Goal: Task Accomplishment & Management: Manage account settings

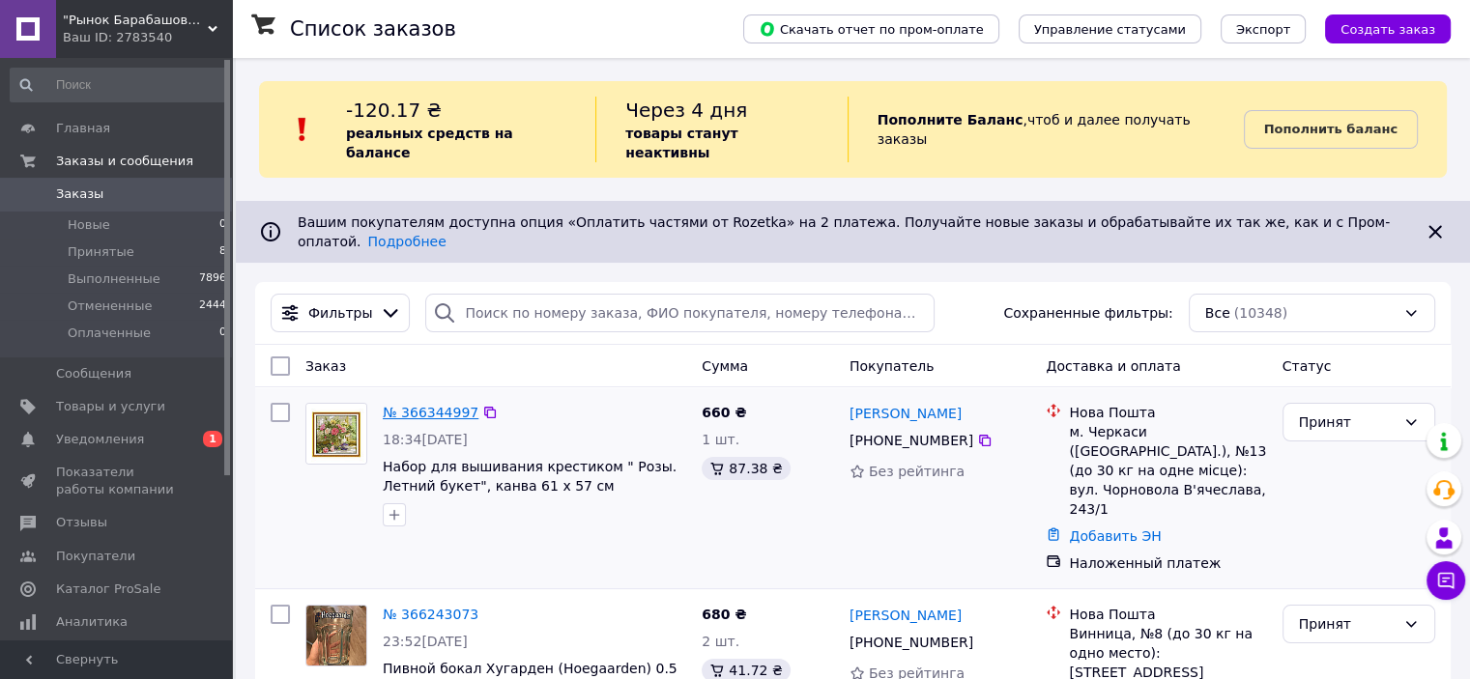
click at [441, 405] on link "№ 366344997" at bounding box center [431, 412] width 96 height 15
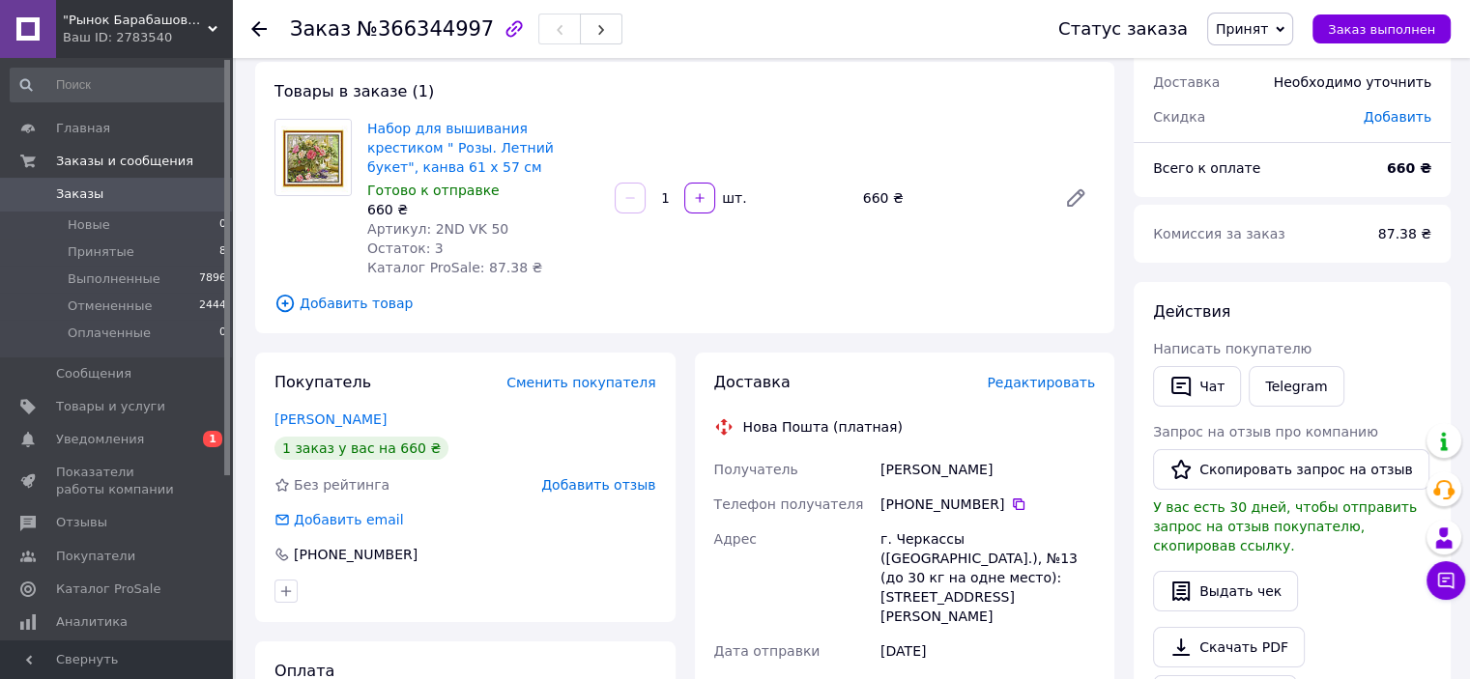
scroll to position [155, 0]
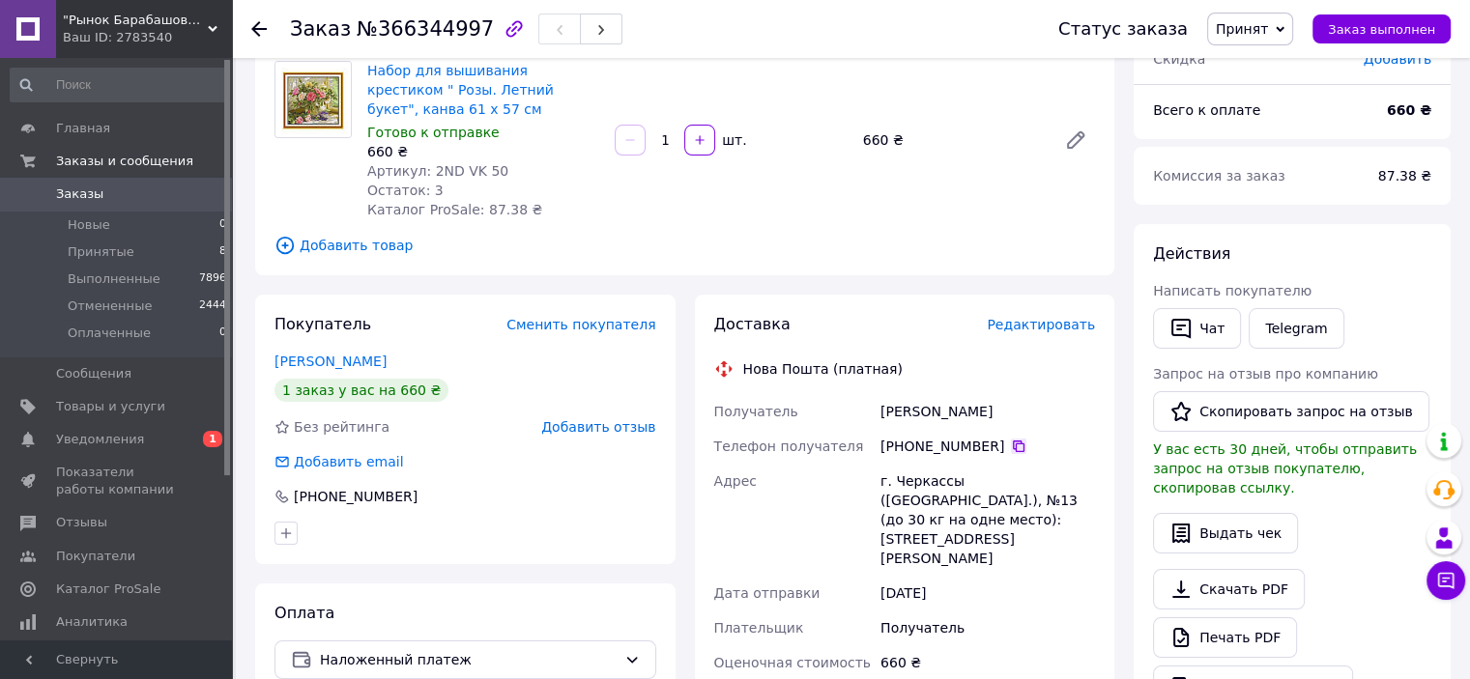
click at [1011, 450] on icon at bounding box center [1018, 446] width 15 height 15
drag, startPoint x: 962, startPoint y: 414, endPoint x: 833, endPoint y: 420, distance: 129.7
click at [833, 420] on div "Получатель [PERSON_NAME] Телефон получателя [PHONE_NUMBER]   Адрес г. Черкассы …" at bounding box center [904, 637] width 389 height 487
copy div "Получатель [PERSON_NAME]"
drag, startPoint x: 1031, startPoint y: 409, endPoint x: 962, endPoint y: 404, distance: 68.8
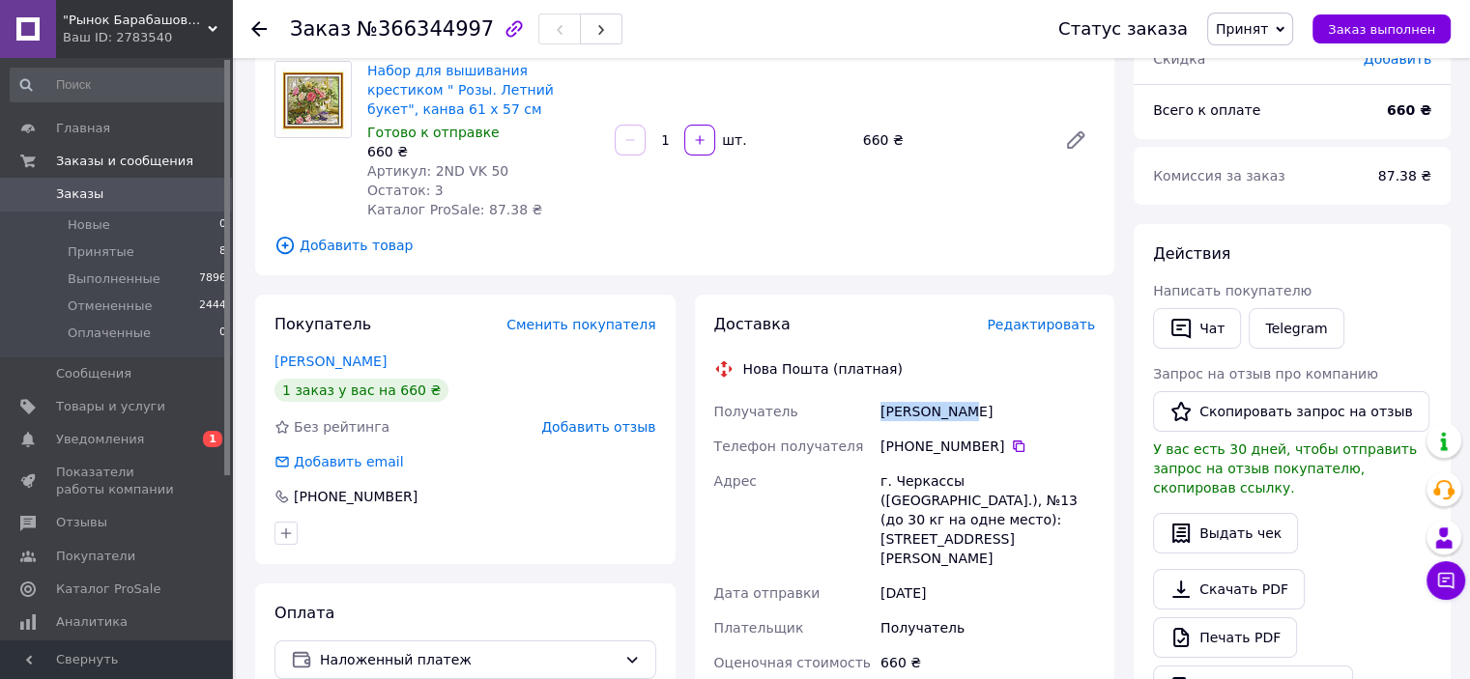
click at [962, 404] on div "[PERSON_NAME]" at bounding box center [987, 411] width 222 height 35
copy div "Натали"
click at [1058, 422] on div "[PERSON_NAME]" at bounding box center [987, 411] width 222 height 35
drag, startPoint x: 1018, startPoint y: 412, endPoint x: 879, endPoint y: 410, distance: 138.2
click at [879, 410] on div "[PERSON_NAME]" at bounding box center [987, 411] width 222 height 35
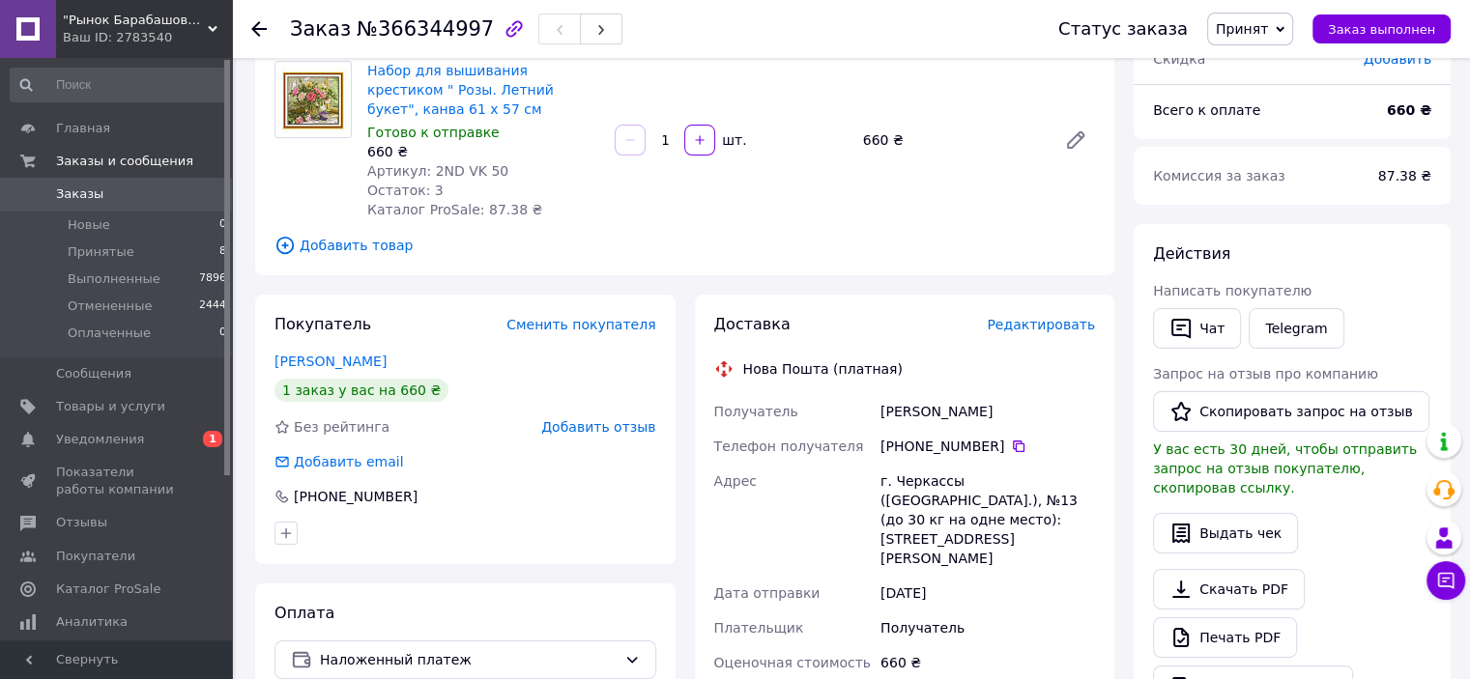
click at [879, 410] on div "[PERSON_NAME]" at bounding box center [987, 411] width 222 height 35
drag, startPoint x: 1019, startPoint y: 406, endPoint x: 874, endPoint y: 416, distance: 146.3
click at [874, 416] on div "Получатель [PERSON_NAME] Телефон получателя [PHONE_NUMBER]   Адрес г. Черкассы …" at bounding box center [904, 637] width 389 height 487
copy div "Получатель [PERSON_NAME]"
drag, startPoint x: 951, startPoint y: 478, endPoint x: 874, endPoint y: 486, distance: 77.7
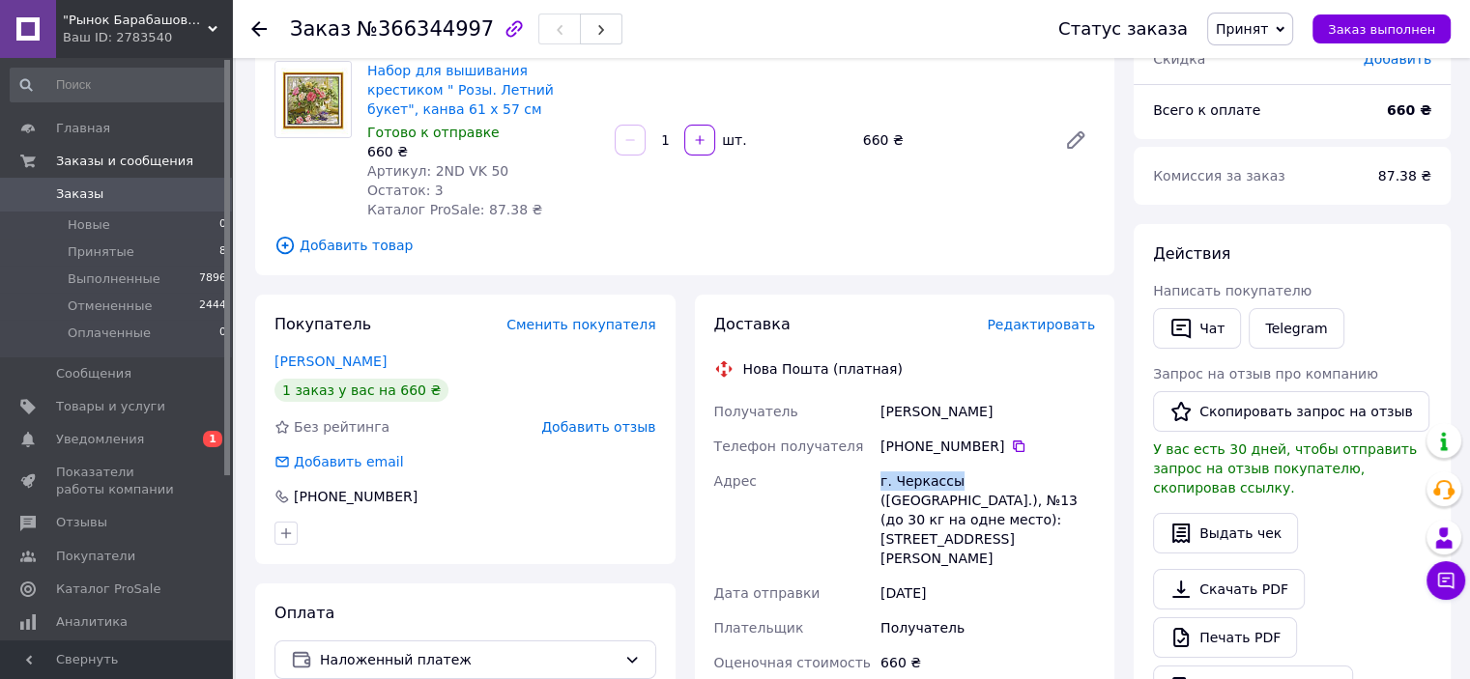
click at [874, 486] on div "Получатель [PERSON_NAME] Телефон получателя [PHONE_NUMBER]   Адрес г. Черкассы …" at bounding box center [904, 637] width 389 height 487
copy div "Адрес г. [GEOGRAPHIC_DATA]"
click at [510, 90] on link "Набор для вышивания крестиком " Розы. Летний букет", канва 61 x 57 см" at bounding box center [460, 90] width 186 height 54
click at [202, 401] on span at bounding box center [205, 406] width 53 height 17
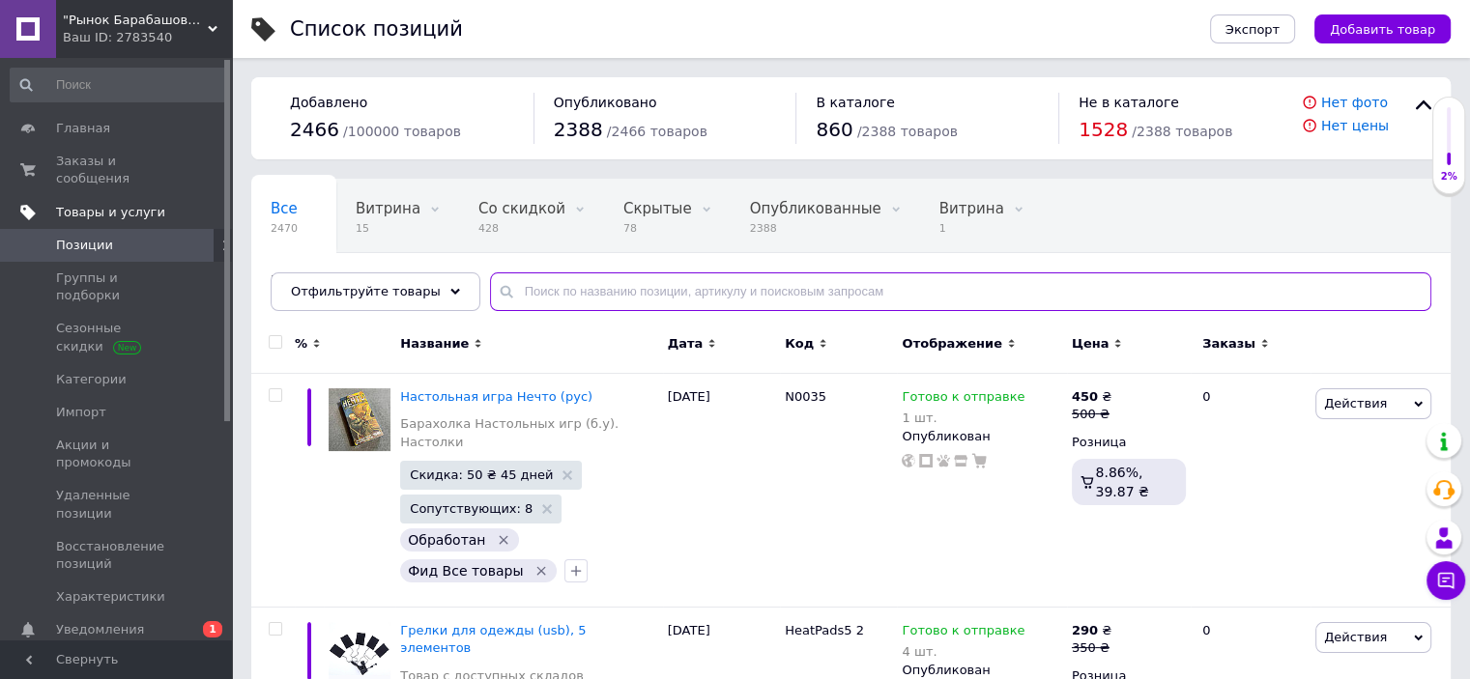
click at [762, 294] on input "text" at bounding box center [960, 291] width 941 height 39
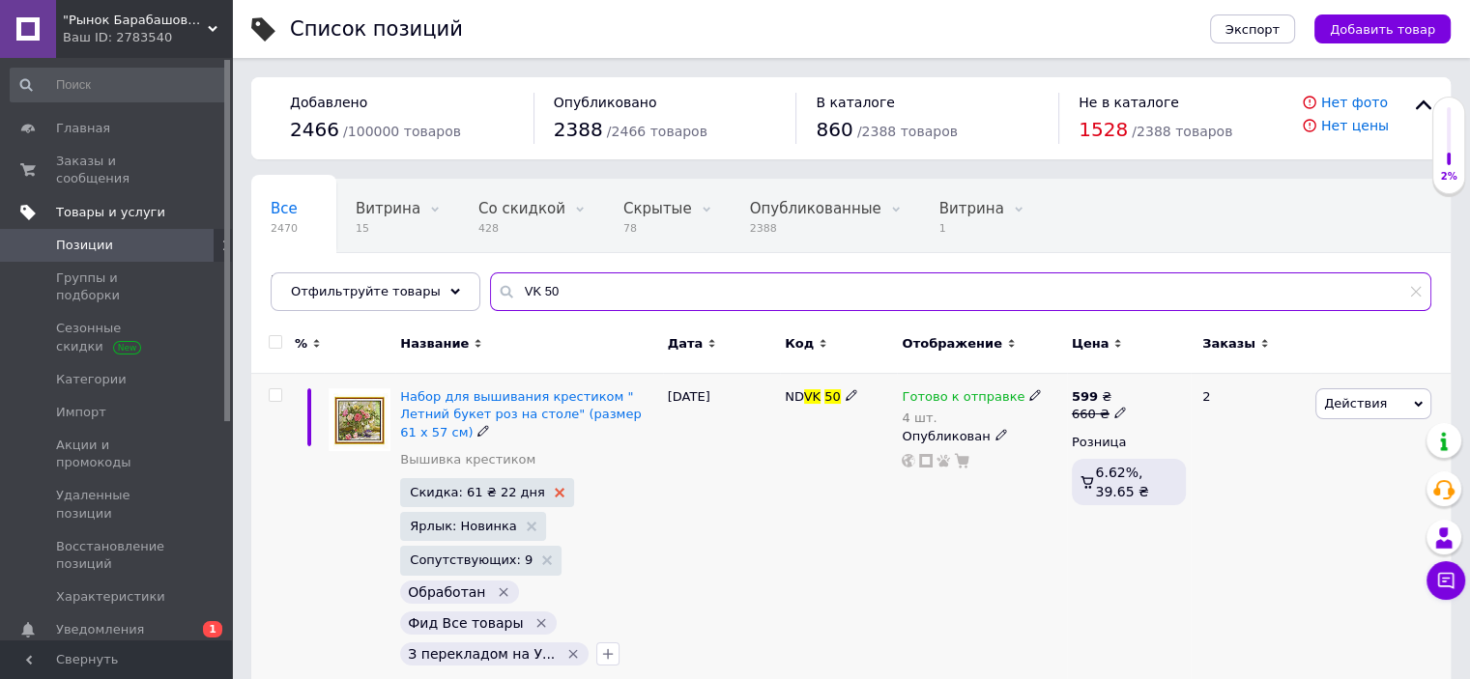
type input "VK 50"
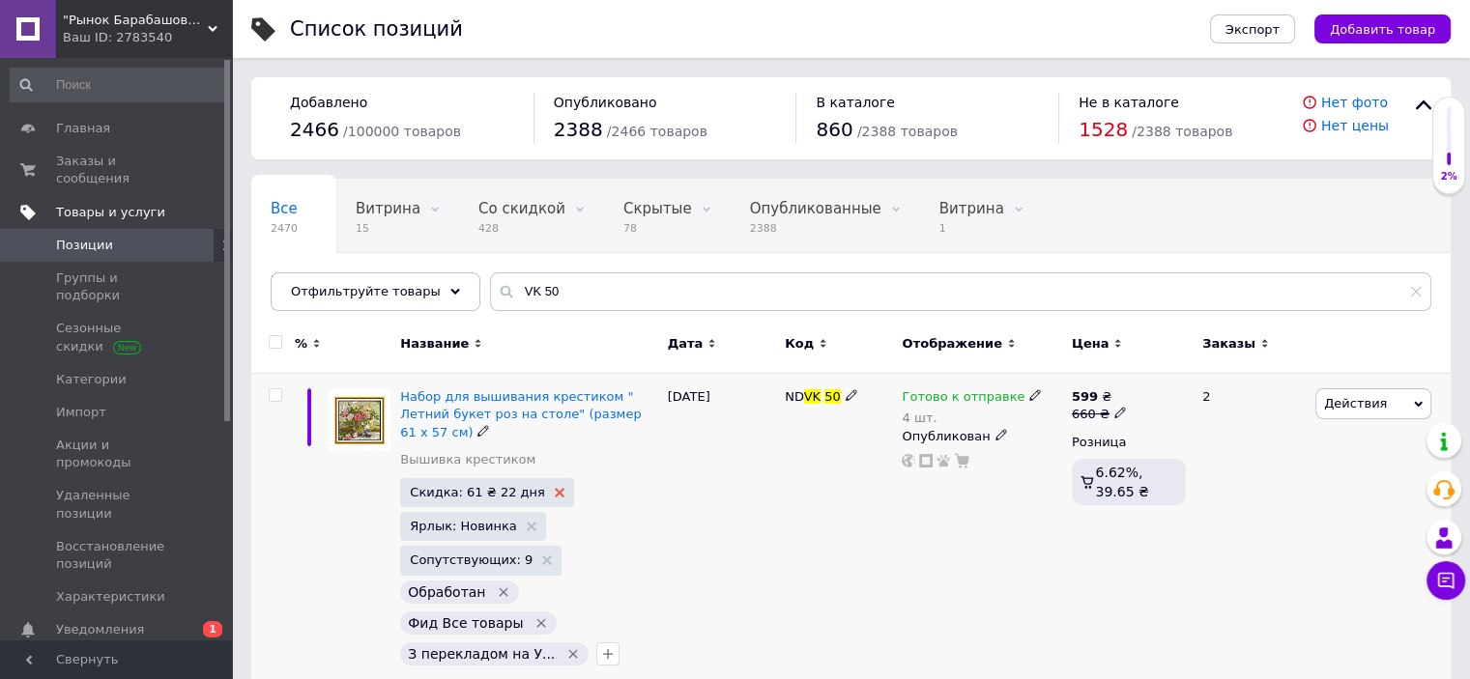
click at [555, 488] on icon at bounding box center [560, 493] width 10 height 10
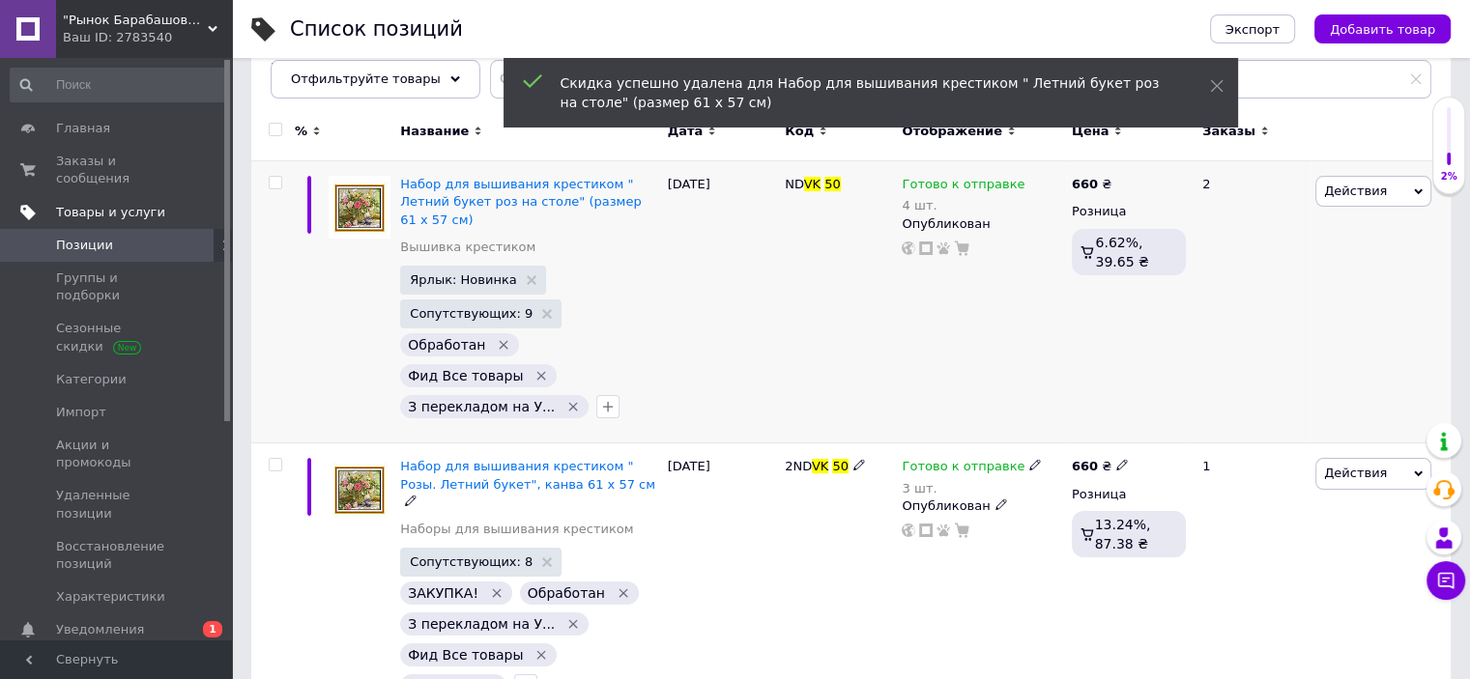
scroll to position [238, 0]
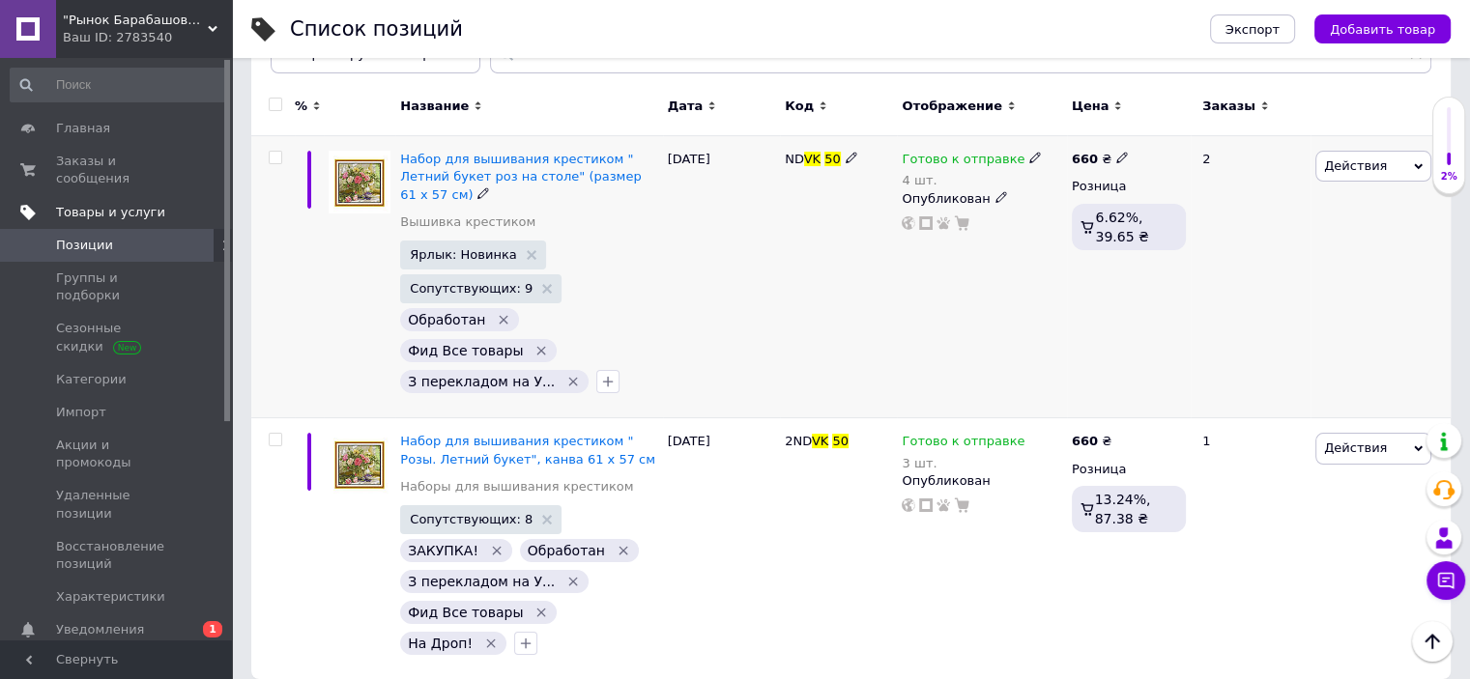
click at [1029, 157] on icon at bounding box center [1035, 158] width 12 height 12
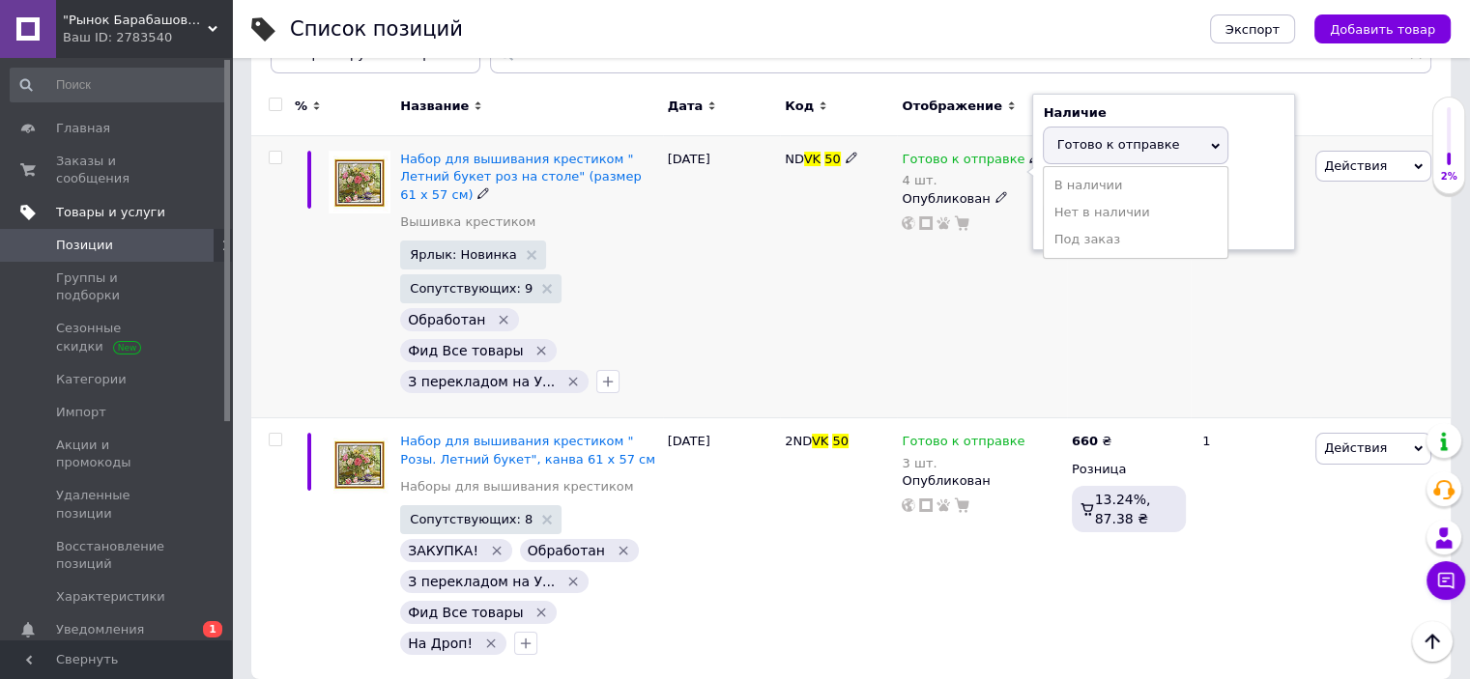
click at [1257, 212] on div "Остатки 4 шт." at bounding box center [1164, 209] width 242 height 61
click at [1078, 232] on input "4" at bounding box center [1116, 220] width 147 height 39
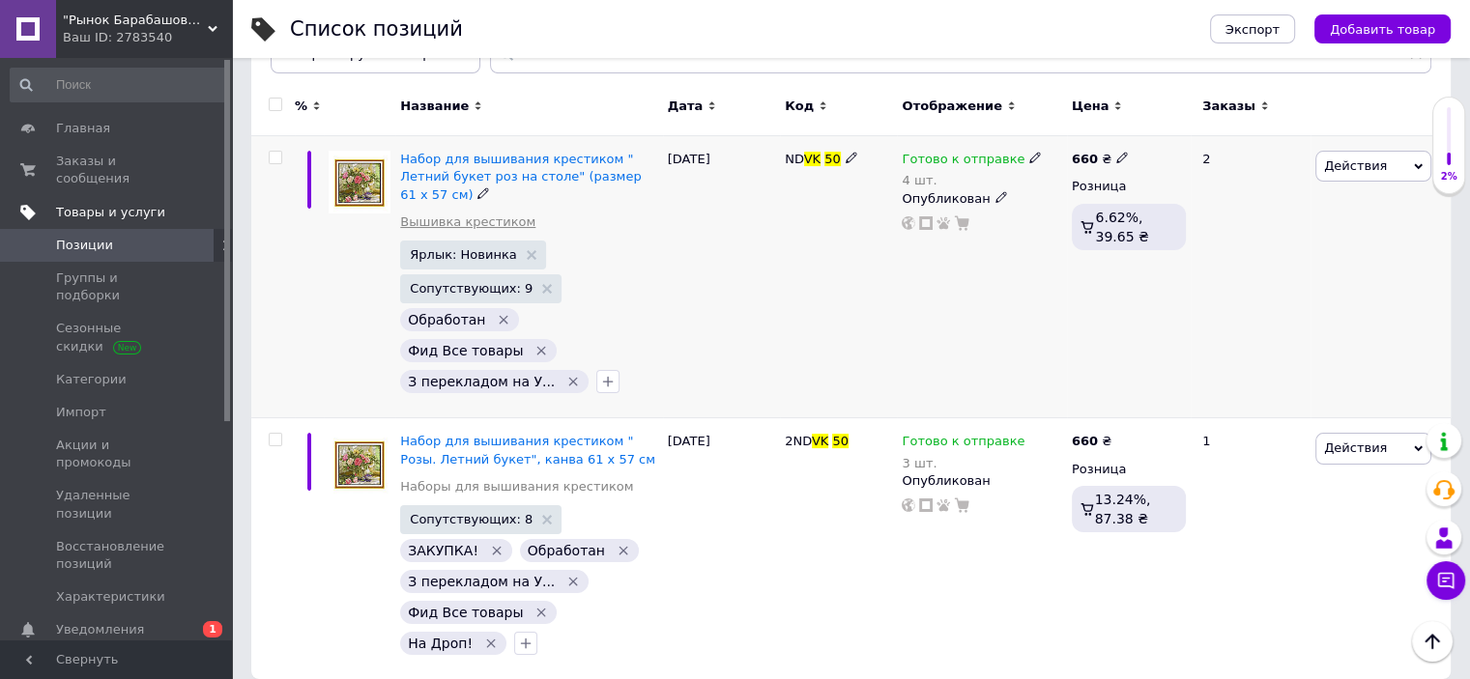
click at [506, 214] on link "Вышивка крестиком" at bounding box center [467, 222] width 135 height 17
